Goal: Task Accomplishment & Management: Use online tool/utility

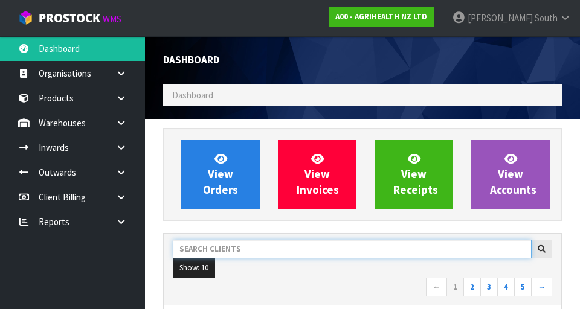
click at [281, 250] on input "text" at bounding box center [352, 249] width 359 height 19
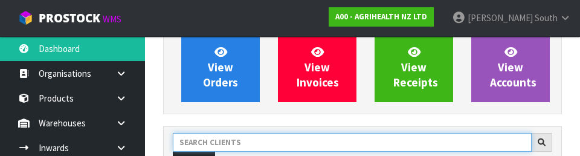
scroll to position [166, 0]
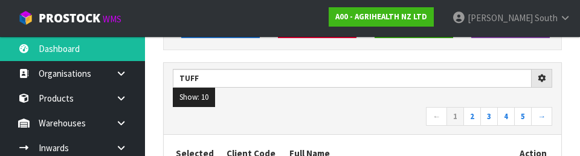
click at [315, 112] on nav "← 1 2 3 4 5 →" at bounding box center [362, 117] width 379 height 21
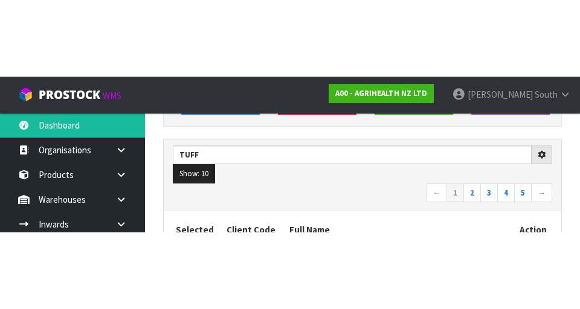
scroll to position [171, 0]
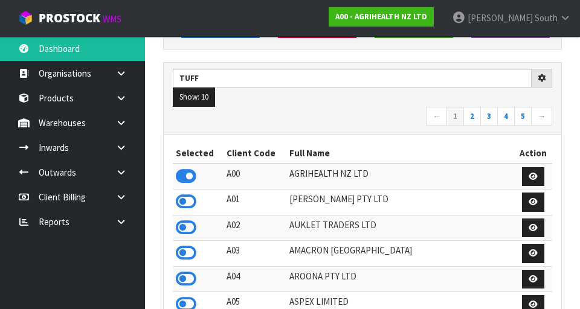
type input "TUFF"
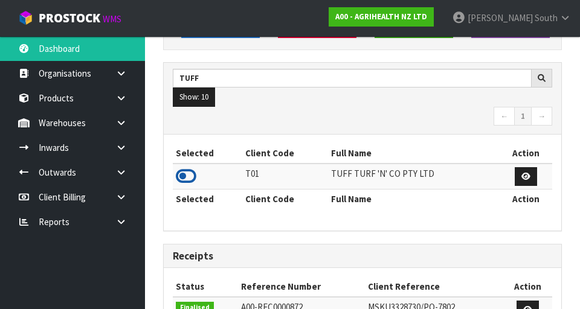
click at [190, 175] on icon at bounding box center [186, 176] width 21 height 18
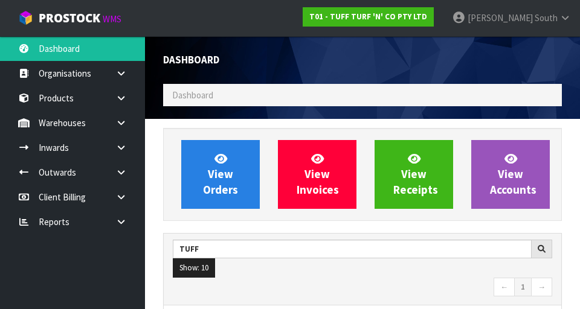
scroll to position [959, 417]
click at [120, 126] on icon at bounding box center [120, 122] width 11 height 9
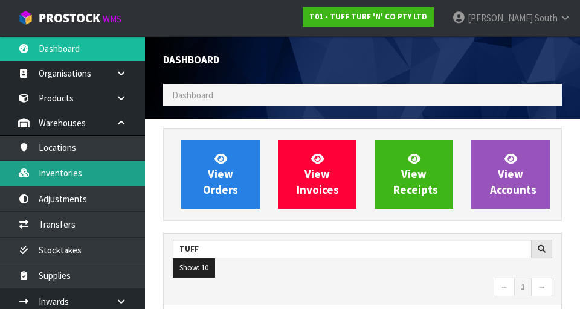
click at [60, 175] on link "Inventories" at bounding box center [72, 173] width 145 height 25
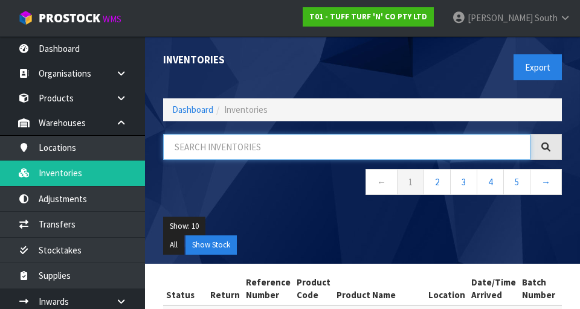
click at [290, 159] on input "text" at bounding box center [346, 147] width 367 height 26
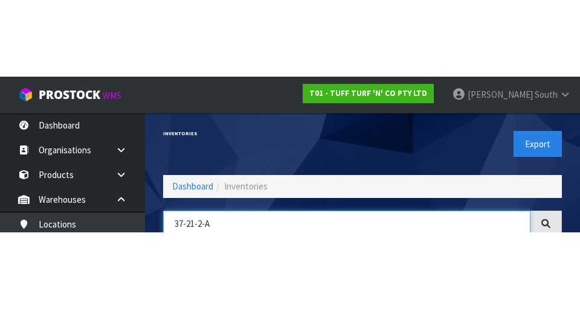
scroll to position [69, 0]
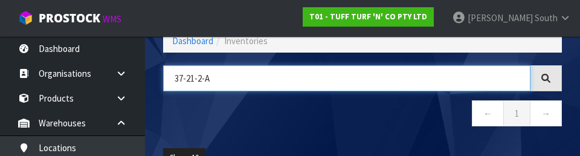
type input "37-21-2-A"
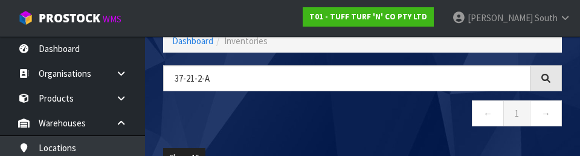
click at [315, 121] on nav "← 1 →" at bounding box center [362, 115] width 399 height 30
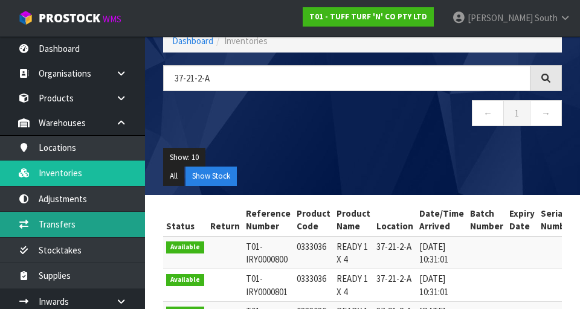
click at [105, 219] on link "Transfers" at bounding box center [72, 224] width 145 height 25
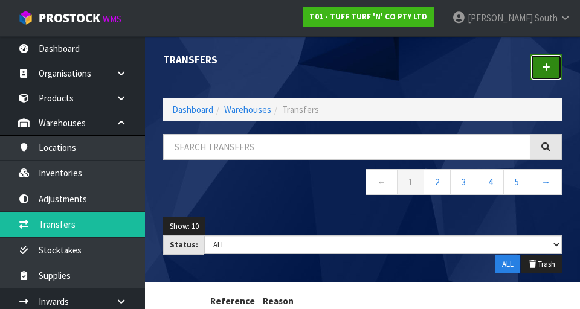
click at [545, 66] on icon at bounding box center [546, 67] width 8 height 9
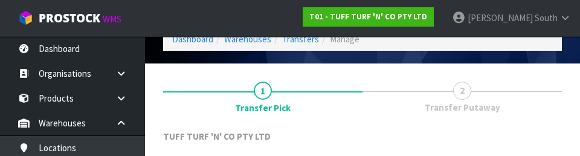
scroll to position [167, 0]
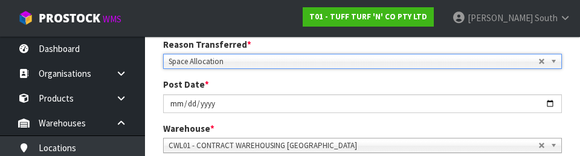
click at [419, 85] on div "Post Date * [DATE]" at bounding box center [362, 95] width 417 height 34
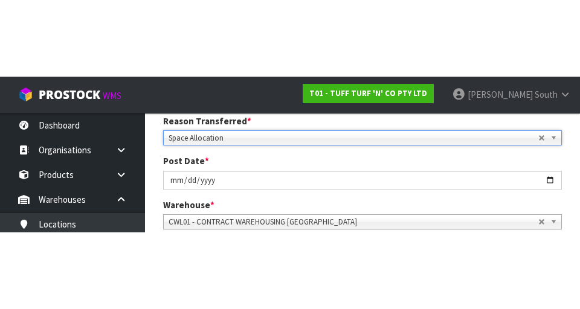
scroll to position [172, 0]
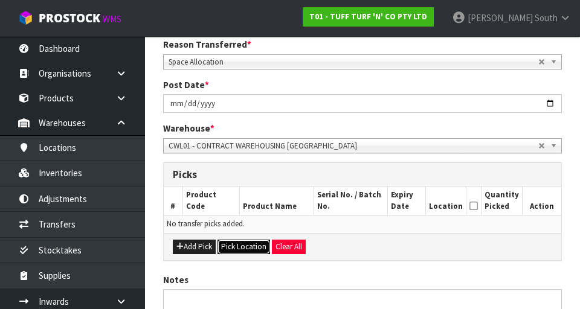
click at [228, 245] on button "Pick Location" at bounding box center [243, 247] width 53 height 14
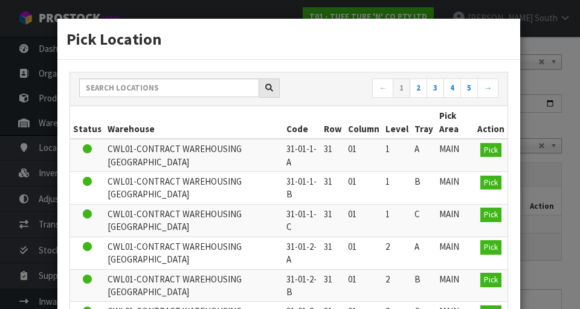
click at [222, 121] on th "Warehouse" at bounding box center [194, 122] width 179 height 33
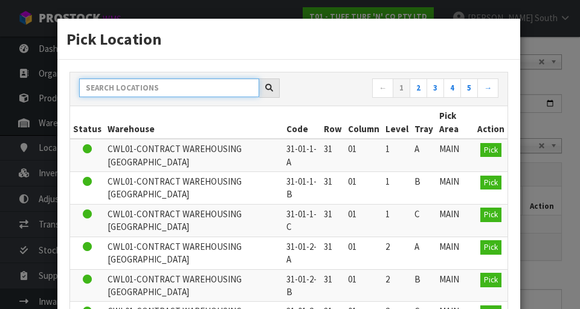
click at [227, 89] on input "text" at bounding box center [169, 88] width 180 height 19
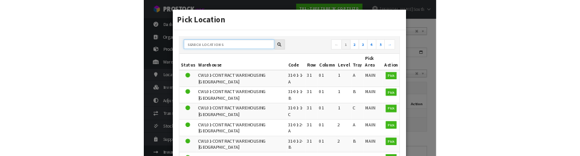
scroll to position [167, 0]
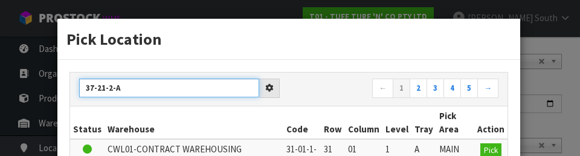
type input "37-21-2-A"
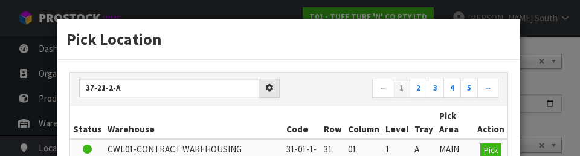
click at [323, 77] on div "37-21-2-A ← 1 2 3 4 5 →" at bounding box center [288, 89] width 437 height 34
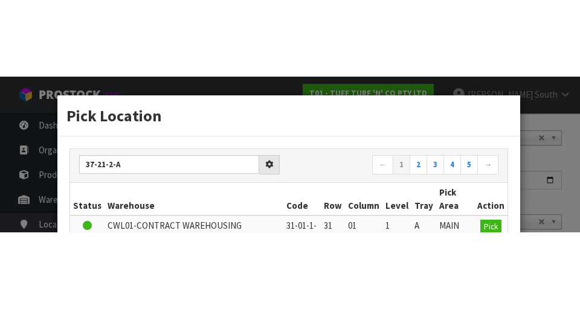
scroll to position [172, 0]
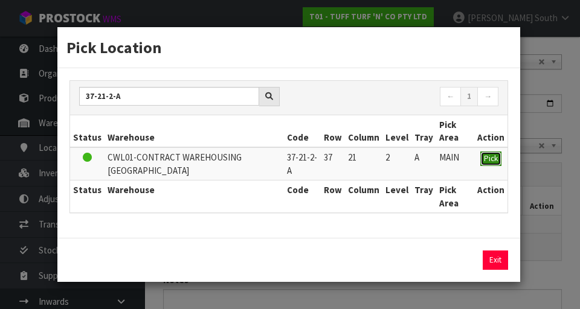
click at [490, 153] on button "Pick" at bounding box center [490, 159] width 21 height 14
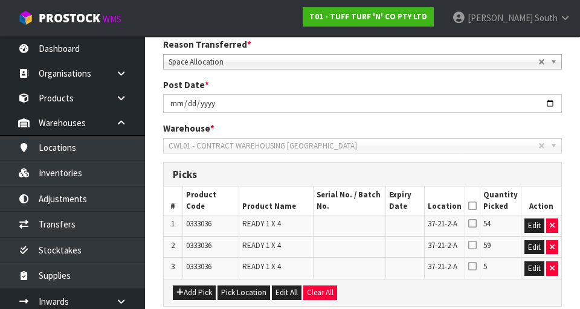
click at [477, 207] on icon at bounding box center [472, 206] width 8 height 1
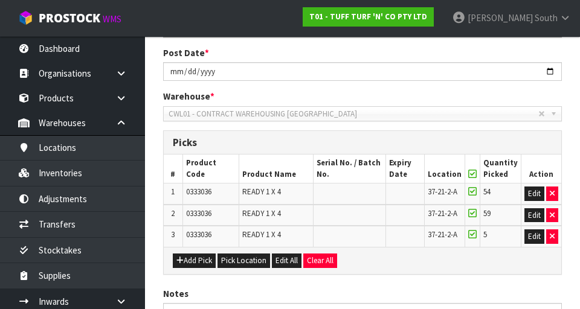
scroll to position [317, 0]
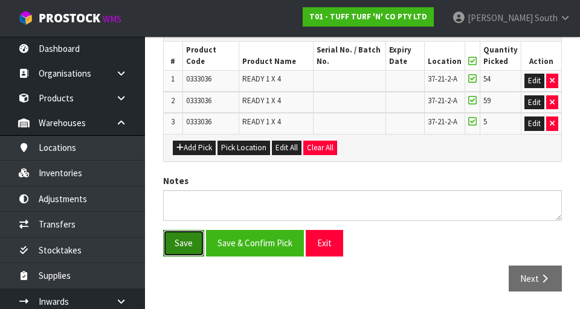
click at [170, 253] on button "Save" at bounding box center [183, 243] width 41 height 26
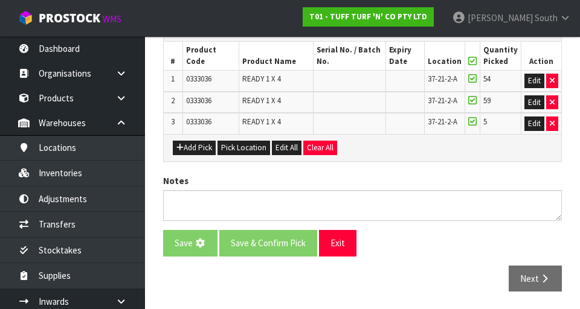
scroll to position [0, 0]
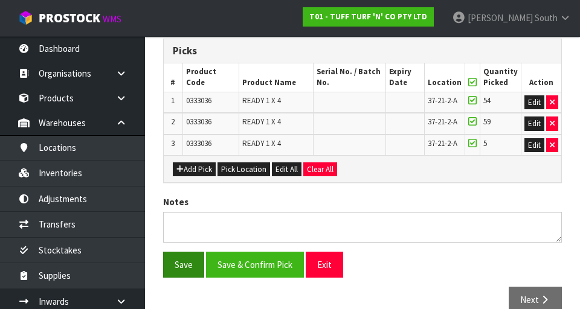
scroll to position [361, 0]
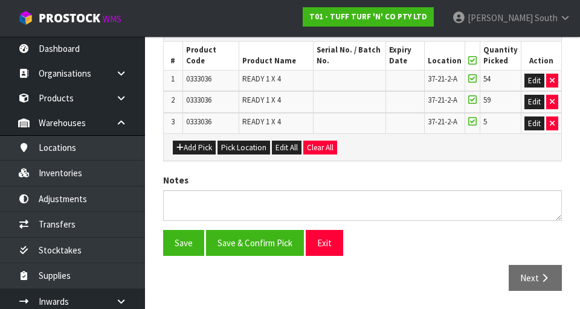
click at [473, 76] on icon at bounding box center [472, 79] width 8 height 10
click at [0, 0] on input "checkbox" at bounding box center [0, 0] width 0 height 0
click at [477, 118] on icon at bounding box center [472, 122] width 8 height 10
click at [0, 0] on input "checkbox" at bounding box center [0, 0] width 0 height 0
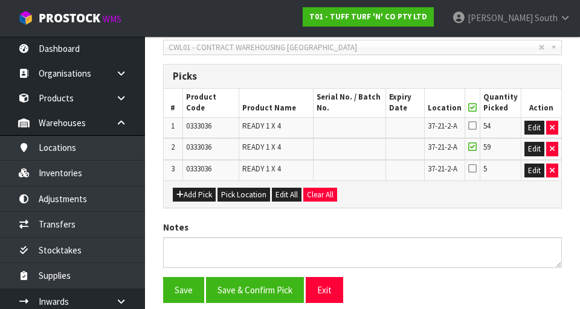
scroll to position [314, 0]
click at [552, 126] on icon "button" at bounding box center [552, 128] width 5 height 8
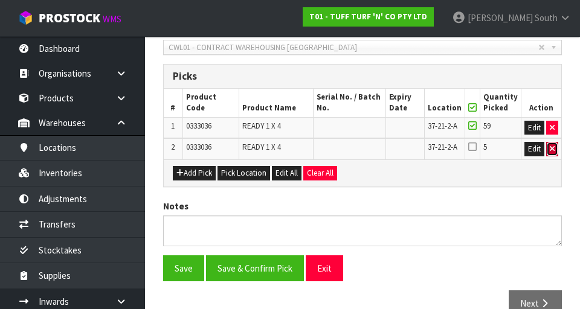
click at [552, 149] on icon "button" at bounding box center [552, 149] width 5 height 8
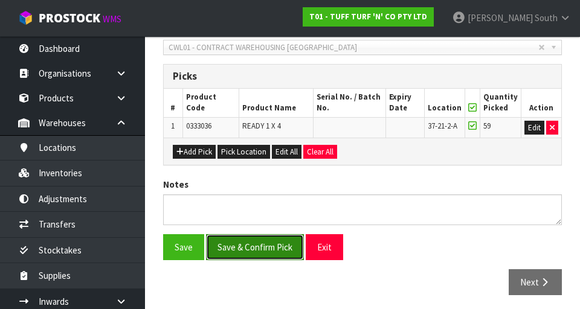
click at [275, 248] on button "Save & Confirm Pick" at bounding box center [255, 247] width 98 height 26
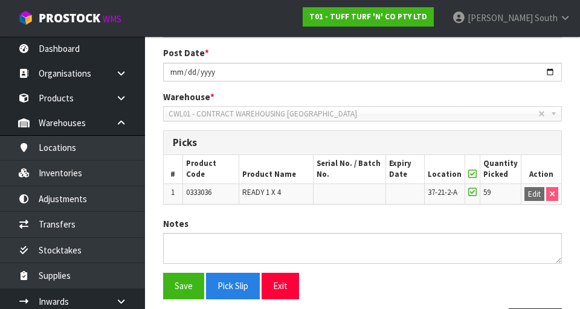
scroll to position [291, 0]
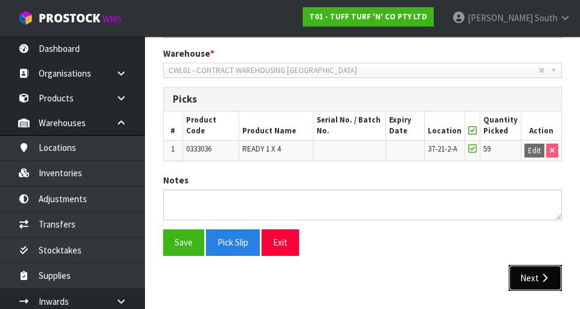
click at [545, 269] on button "Next" at bounding box center [535, 278] width 53 height 26
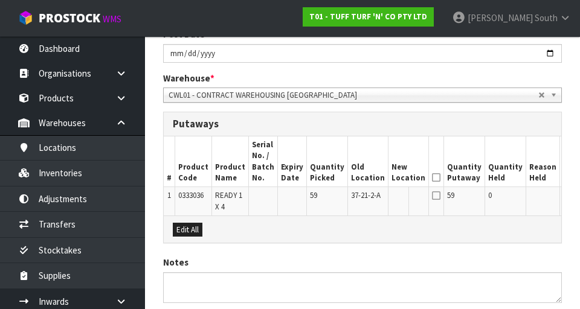
scroll to position [272, 0]
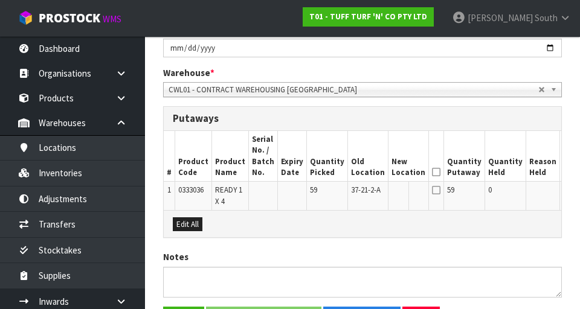
click at [563, 195] on button "Edit" at bounding box center [573, 192] width 20 height 14
click at [391, 190] on input "text" at bounding box center [400, 192] width 19 height 15
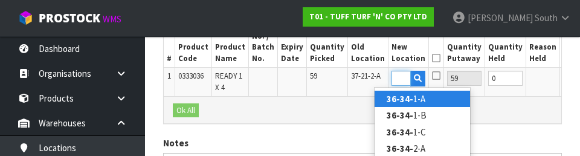
scroll to position [0, 16]
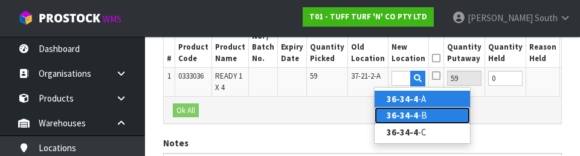
click at [443, 116] on link "36-34-4 -B" at bounding box center [422, 115] width 95 height 16
type input "36-34-4-B"
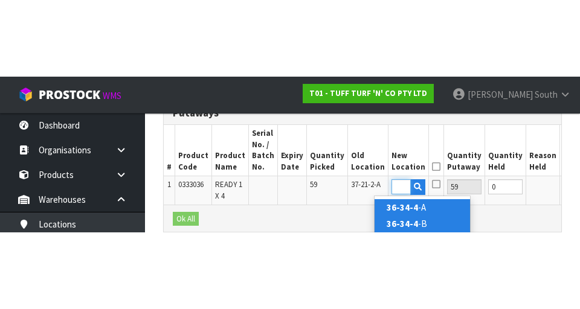
scroll to position [0, 0]
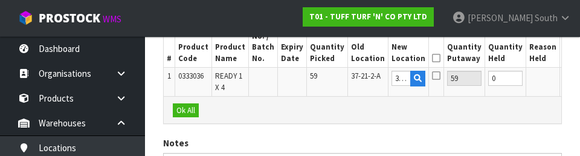
click at [563, 73] on button "OK" at bounding box center [571, 78] width 17 height 14
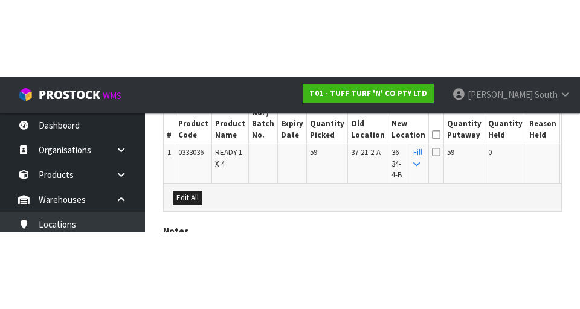
scroll to position [359, 0]
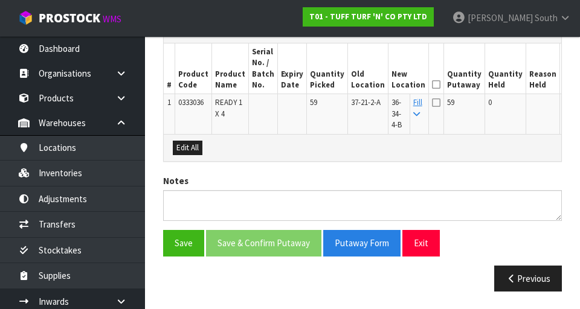
click at [402, 86] on th "New Location" at bounding box center [408, 68] width 40 height 51
click at [432, 85] on icon at bounding box center [436, 85] width 8 height 1
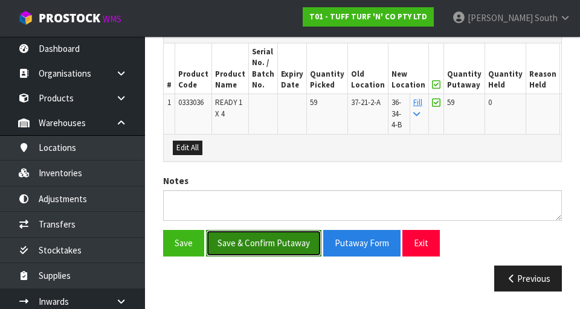
click at [292, 238] on button "Save & Confirm Putaway" at bounding box center [263, 243] width 115 height 26
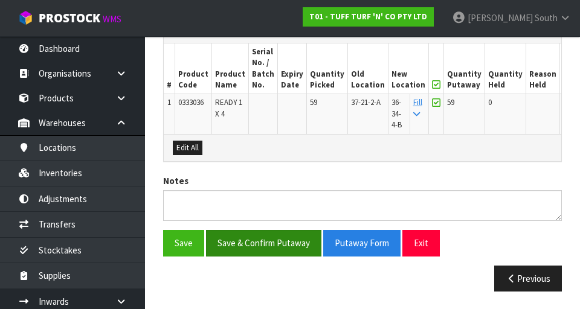
scroll to position [0, 0]
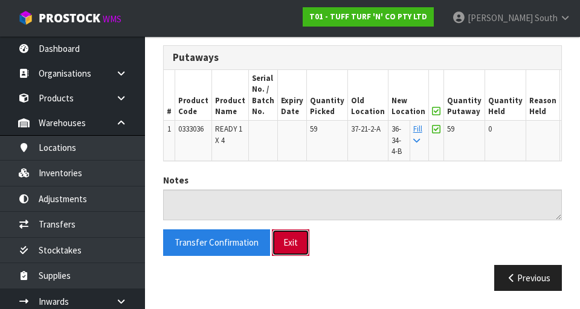
click at [297, 243] on button "Exit" at bounding box center [290, 243] width 37 height 26
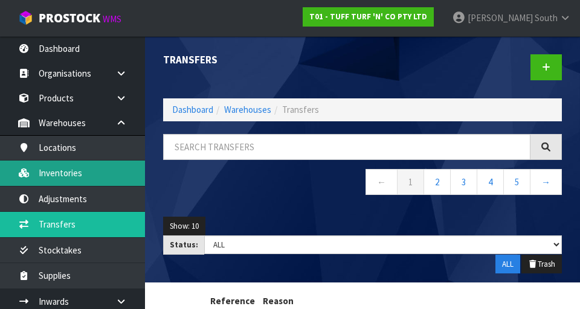
click at [98, 179] on link "Inventories" at bounding box center [72, 173] width 145 height 25
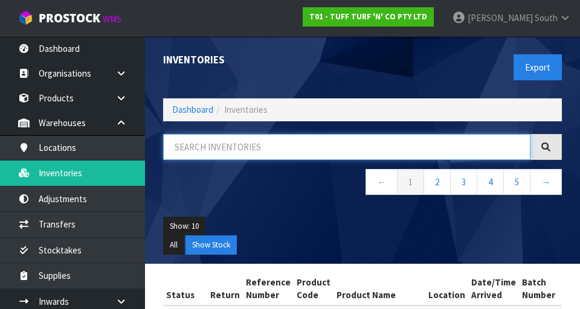
click at [277, 146] on input "text" at bounding box center [346, 147] width 367 height 26
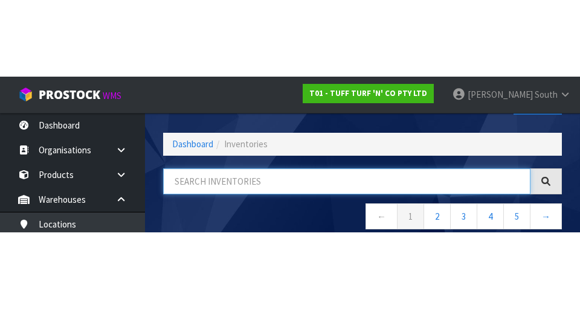
scroll to position [69, 0]
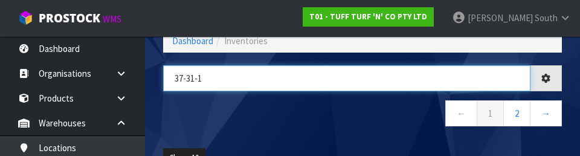
type input "37-31-1"
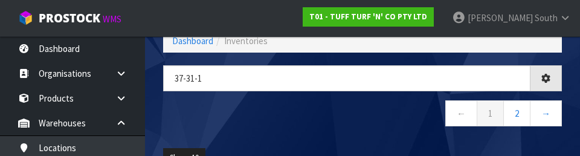
click at [256, 118] on nav "← 1 2 →" at bounding box center [362, 115] width 399 height 30
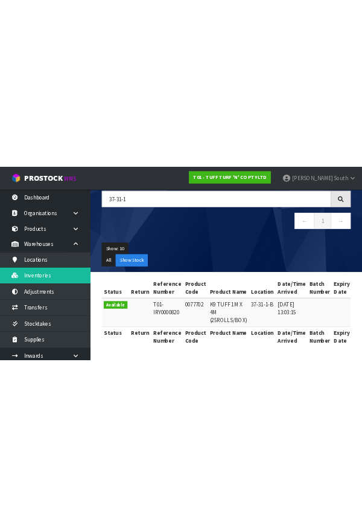
scroll to position [0, 0]
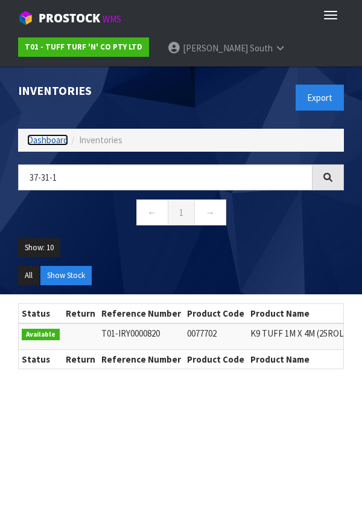
click at [55, 141] on link "Dashboard" at bounding box center [47, 139] width 41 height 11
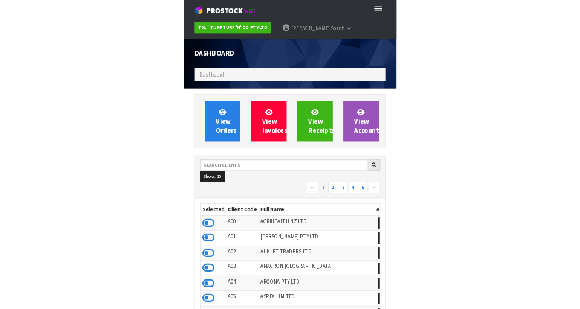
scroll to position [956, 344]
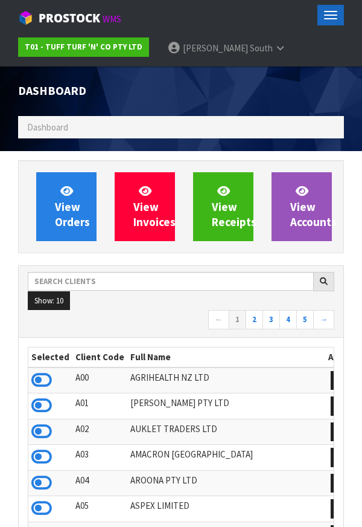
click at [335, 14] on span "button" at bounding box center [330, 14] width 13 height 1
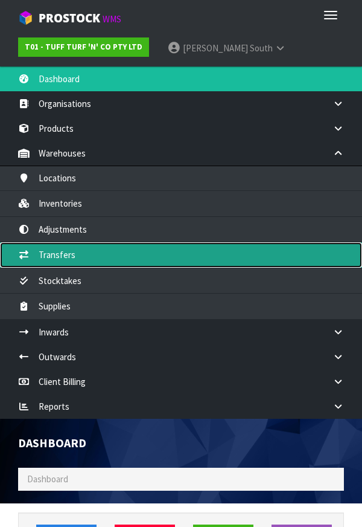
click at [149, 260] on link "Transfers" at bounding box center [181, 254] width 362 height 25
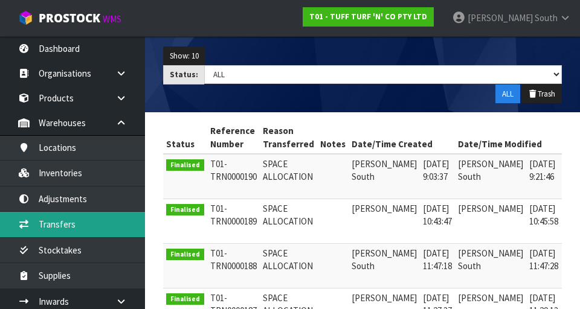
scroll to position [0, 19]
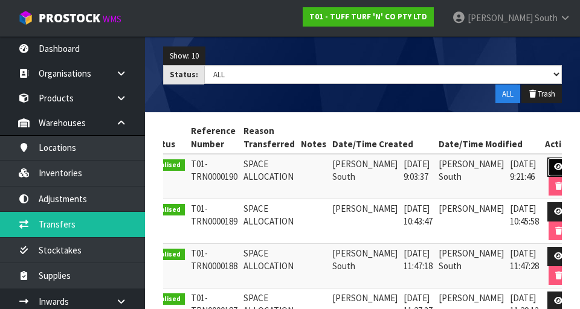
click at [554, 166] on icon at bounding box center [558, 167] width 9 height 8
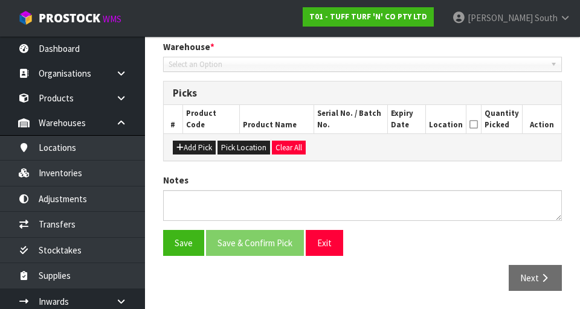
type input "[DATE]"
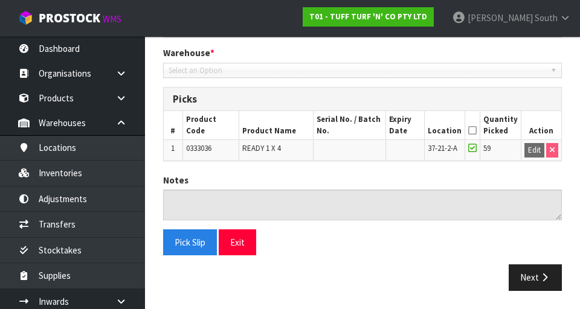
scroll to position [248, 0]
click at [529, 281] on button "Next" at bounding box center [535, 278] width 53 height 26
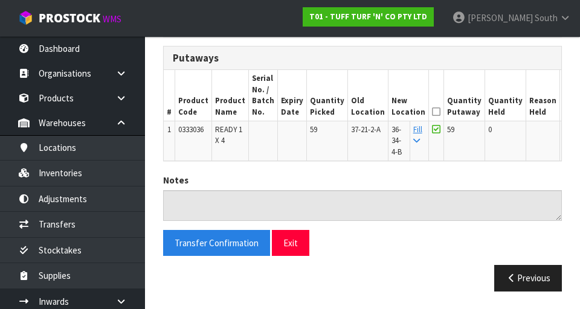
scroll to position [0, 0]
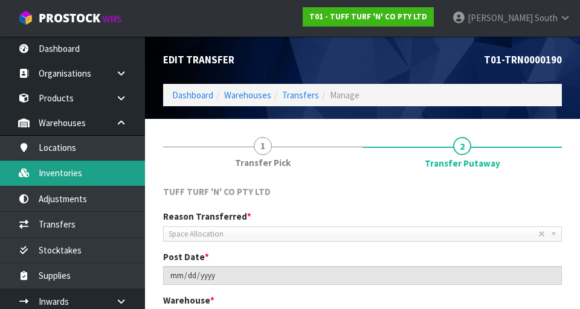
click at [93, 175] on link "Inventories" at bounding box center [72, 173] width 145 height 25
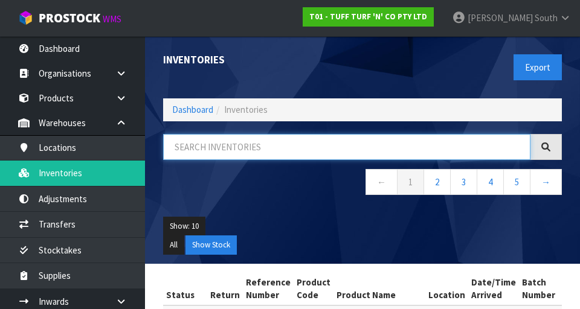
click at [304, 141] on input "text" at bounding box center [346, 147] width 367 height 26
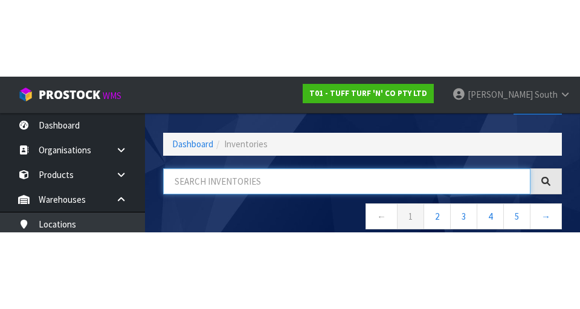
scroll to position [69, 0]
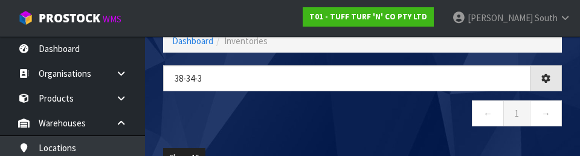
click at [269, 115] on nav "← 1 →" at bounding box center [362, 115] width 399 height 30
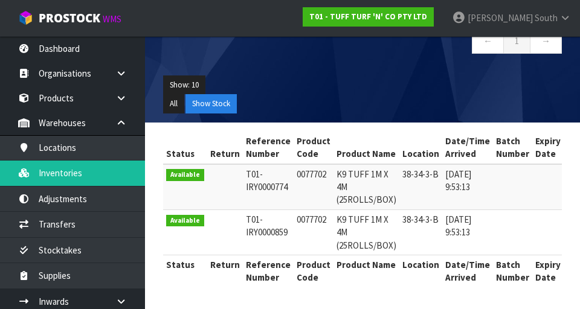
scroll to position [0, 0]
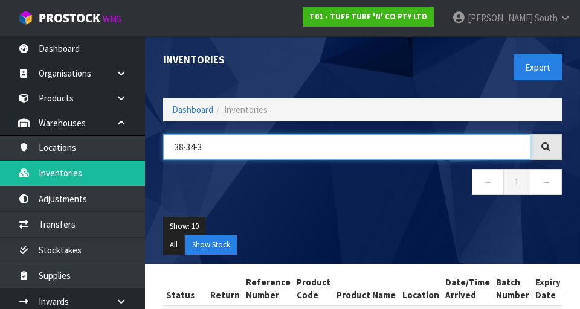
click at [239, 150] on input "38-34-3" at bounding box center [346, 147] width 367 height 26
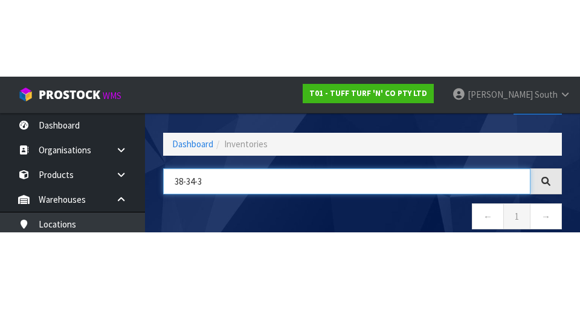
scroll to position [69, 0]
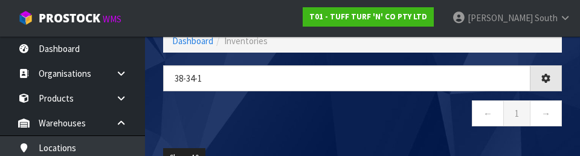
click at [319, 118] on nav "← 1 →" at bounding box center [362, 115] width 399 height 30
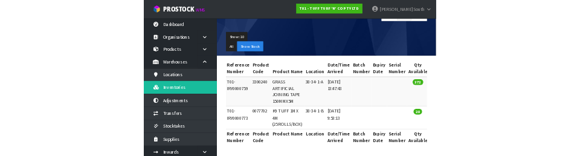
scroll to position [0, 0]
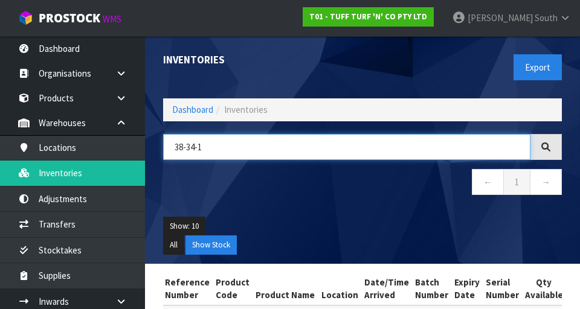
click at [297, 144] on input "38-34-1" at bounding box center [346, 147] width 367 height 26
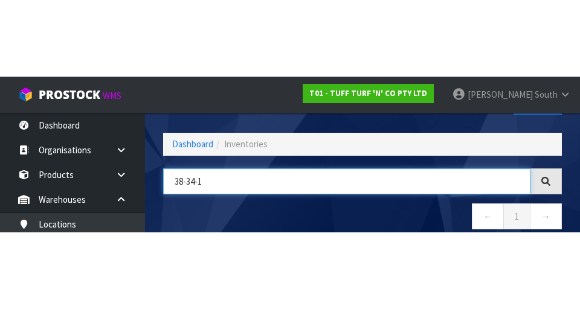
scroll to position [69, 0]
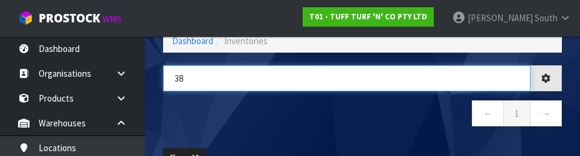
type input "3"
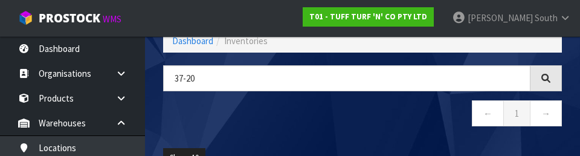
click at [439, 104] on nav "← 1 →" at bounding box center [362, 115] width 399 height 30
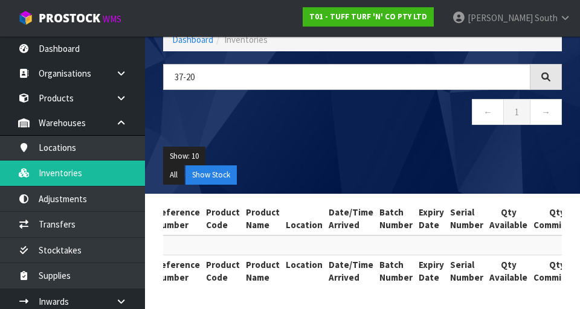
scroll to position [0, 0]
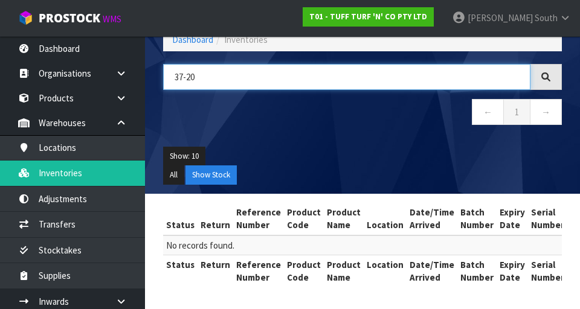
click at [275, 80] on input "37-20" at bounding box center [346, 77] width 367 height 26
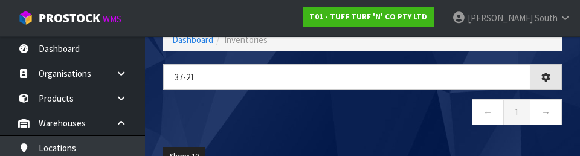
click at [236, 114] on nav "← 1 →" at bounding box center [362, 114] width 399 height 30
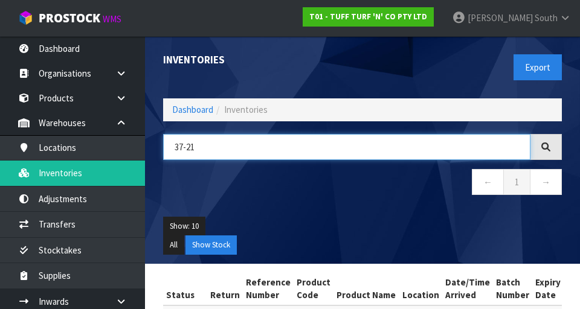
click at [297, 142] on input "37-21" at bounding box center [346, 147] width 367 height 26
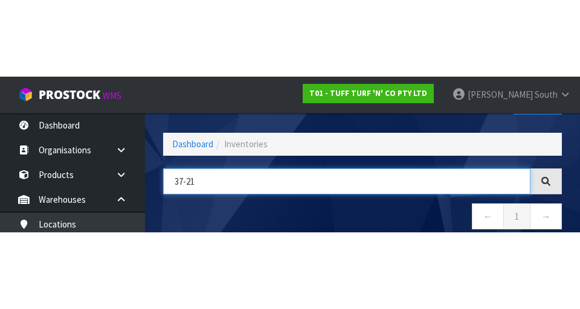
scroll to position [69, 0]
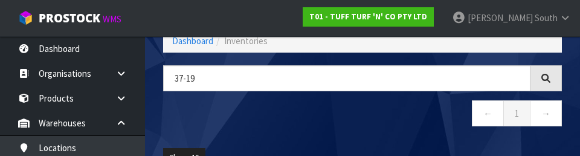
click at [434, 127] on nav "← 1 →" at bounding box center [362, 115] width 399 height 30
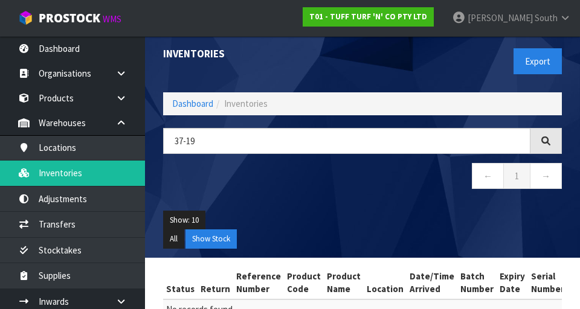
scroll to position [0, 0]
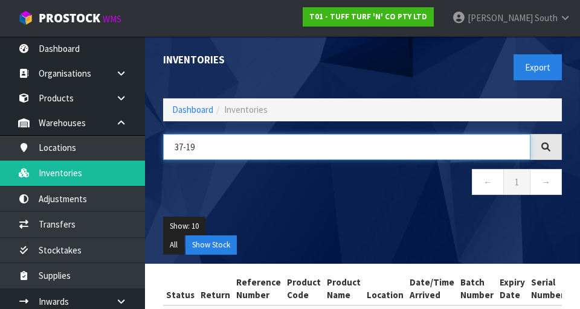
click at [345, 159] on input "37-19" at bounding box center [346, 147] width 367 height 26
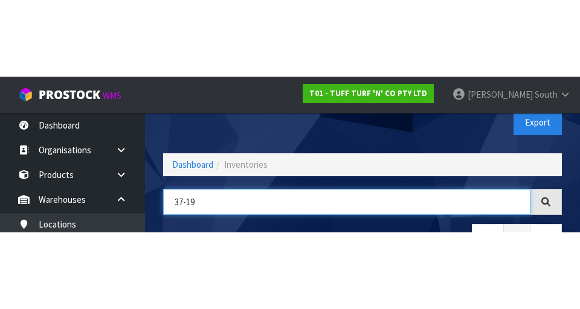
scroll to position [69, 0]
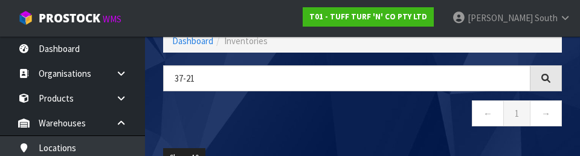
click at [428, 107] on nav "← 1 →" at bounding box center [362, 115] width 399 height 30
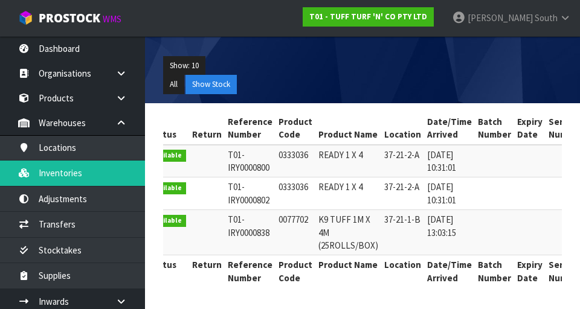
scroll to position [0, 0]
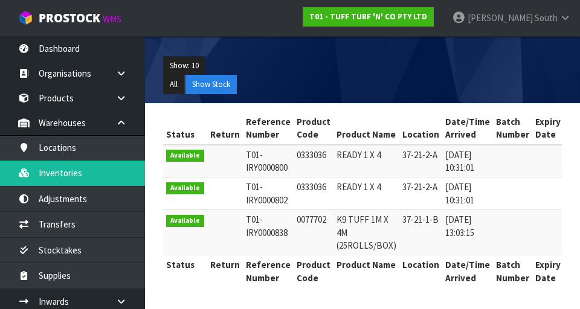
copy td "0333036"
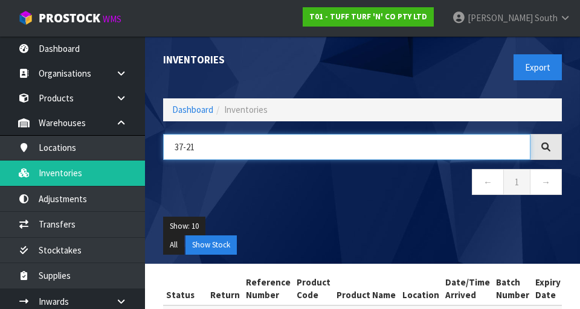
click at [329, 144] on input "37-21" at bounding box center [346, 147] width 367 height 26
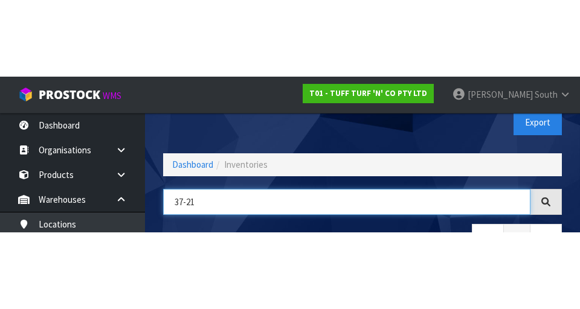
scroll to position [69, 0]
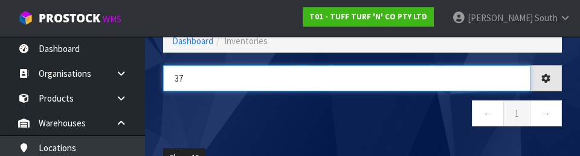
type input "3"
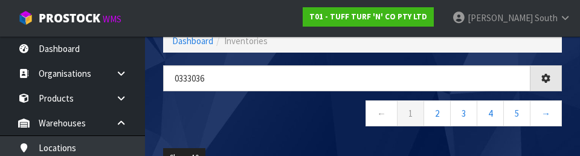
click at [333, 123] on nav "← 1 2 3 4 5 →" at bounding box center [362, 115] width 399 height 30
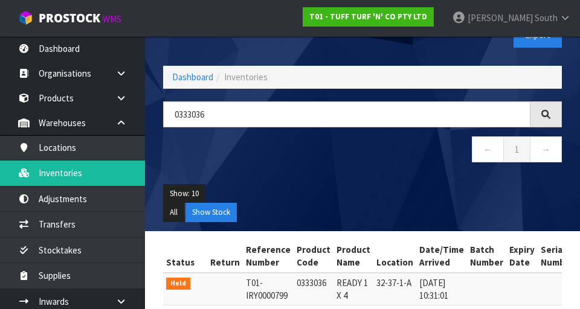
scroll to position [39, 0]
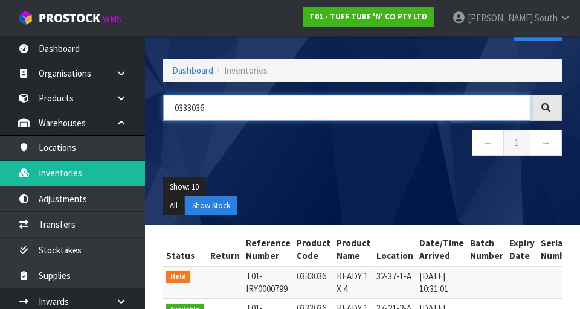
click at [305, 97] on input "0333036" at bounding box center [346, 108] width 367 height 26
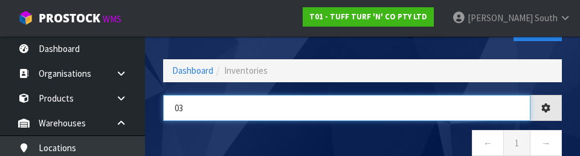
type input "0"
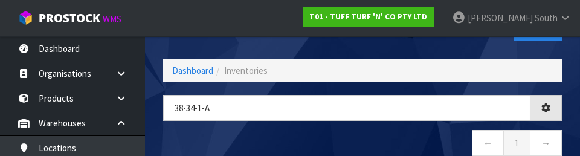
click at [246, 140] on nav "← 1 →" at bounding box center [362, 145] width 399 height 30
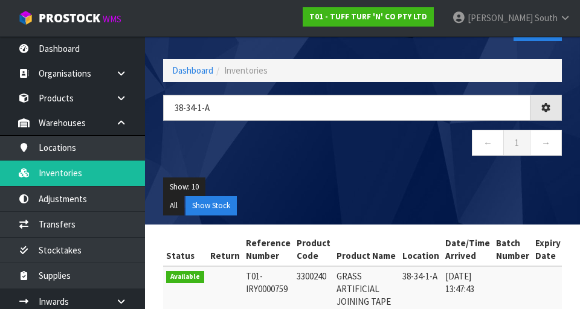
type input "38-34-1-A"
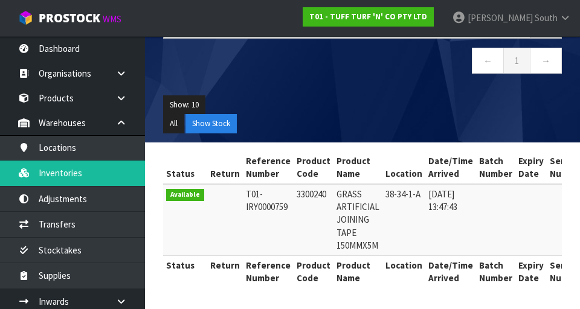
scroll to position [0, 0]
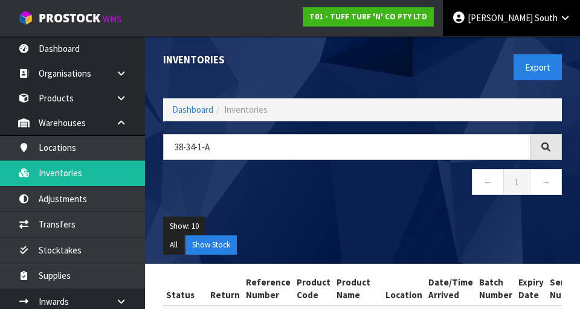
click at [531, 25] on link "[PERSON_NAME] South" at bounding box center [511, 18] width 137 height 36
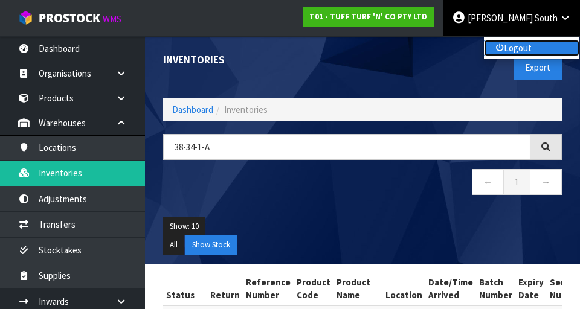
click at [523, 54] on link "Logout" at bounding box center [531, 48] width 95 height 16
